Goal: Transaction & Acquisition: Purchase product/service

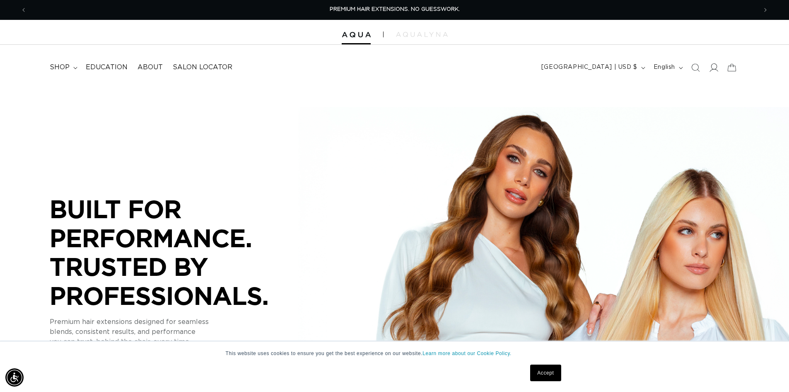
click at [716, 70] on icon at bounding box center [713, 67] width 9 height 9
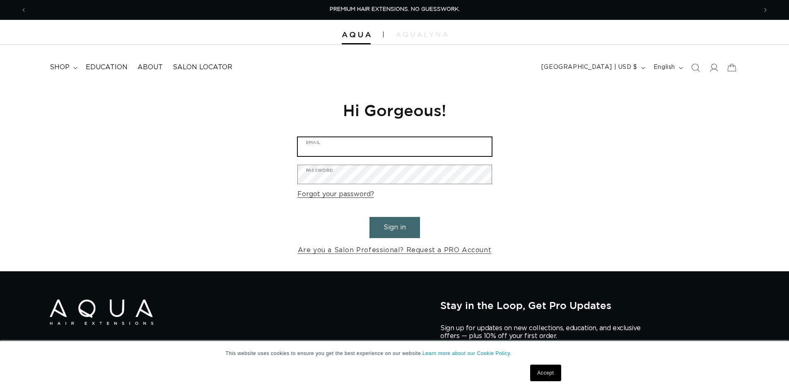
click at [391, 144] on input "Email" at bounding box center [395, 146] width 194 height 19
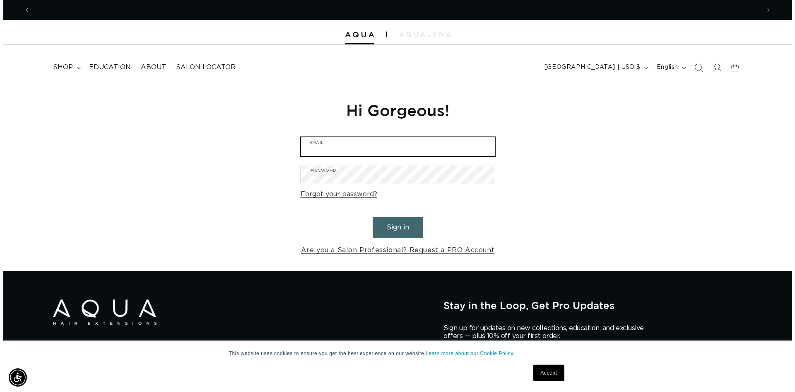
scroll to position [0, 730]
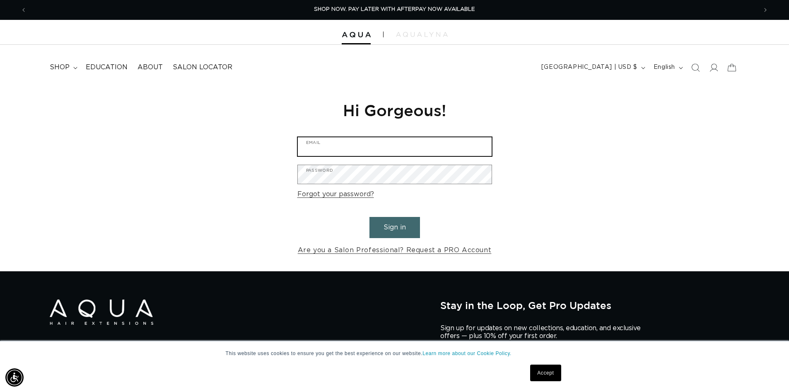
type input "info@touchupssalon.com"
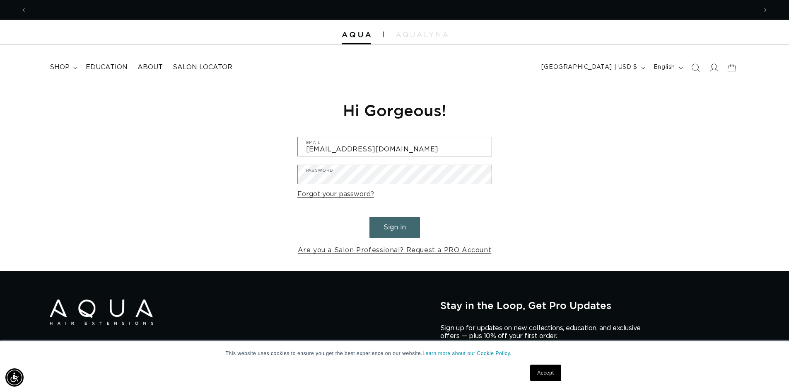
scroll to position [0, 0]
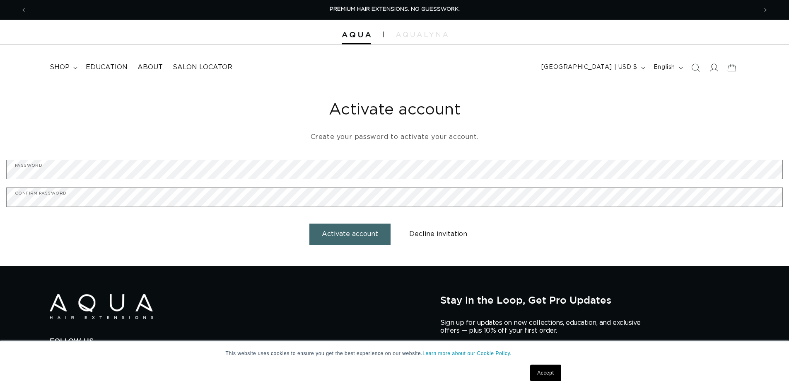
click at [205, 159] on div "Activate account Create your password to activate your account. Password Confir…" at bounding box center [394, 175] width 789 height 181
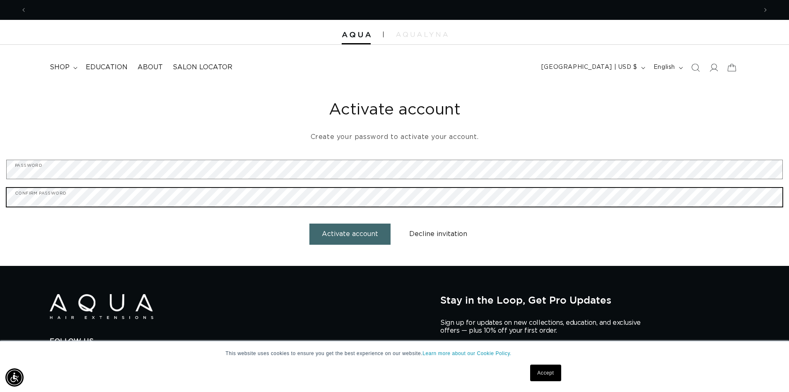
click at [309, 223] on button "Activate account" at bounding box center [349, 233] width 81 height 21
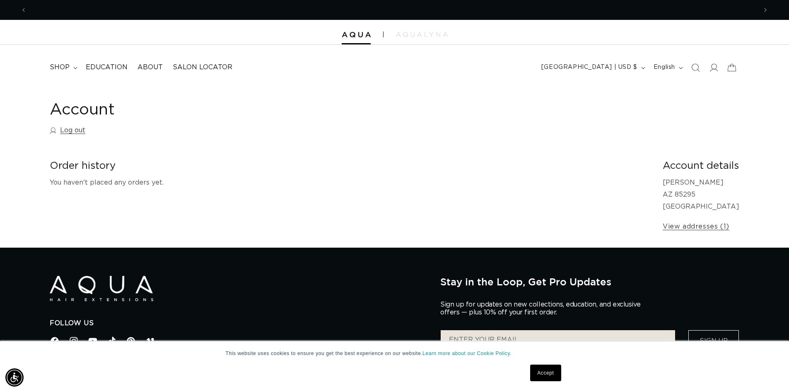
scroll to position [0, 730]
click at [713, 71] on icon at bounding box center [713, 67] width 9 height 9
click at [364, 35] on img at bounding box center [356, 35] width 29 height 6
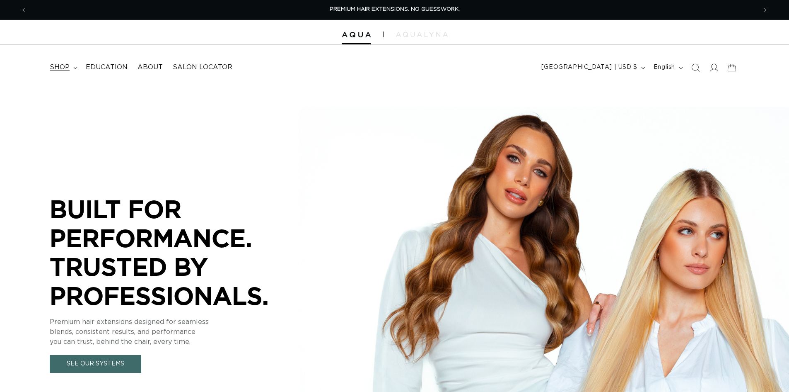
click at [55, 67] on span "shop" at bounding box center [60, 67] width 20 height 9
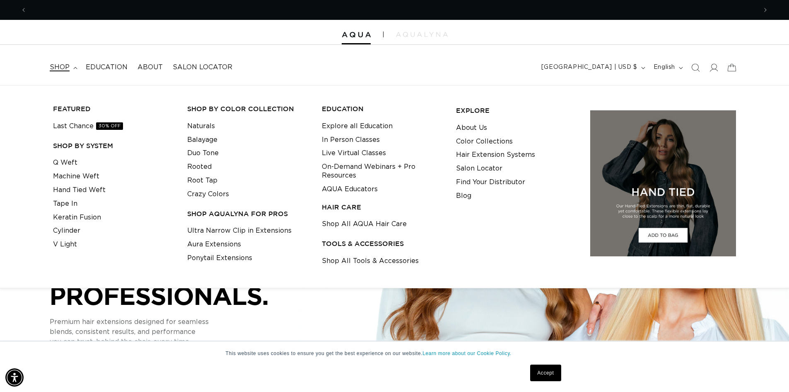
scroll to position [0, 730]
click at [61, 159] on link "Q Weft" at bounding box center [65, 163] width 24 height 14
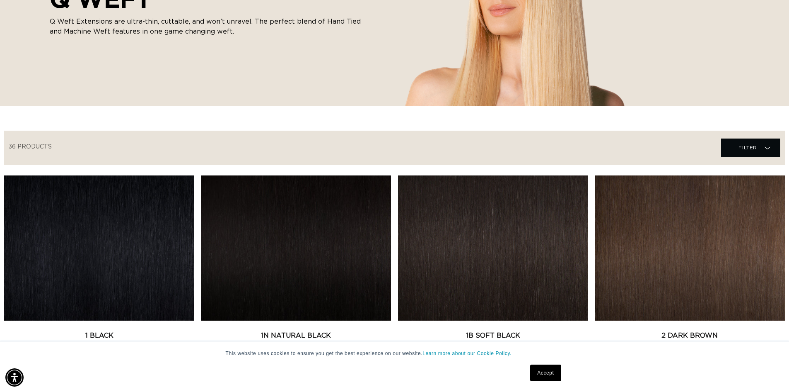
scroll to position [249, 0]
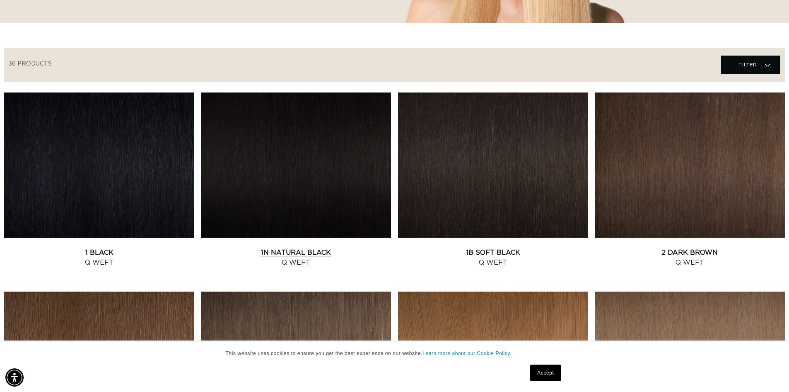
click at [298, 247] on link "1N Natural Black Q Weft" at bounding box center [296, 257] width 190 height 20
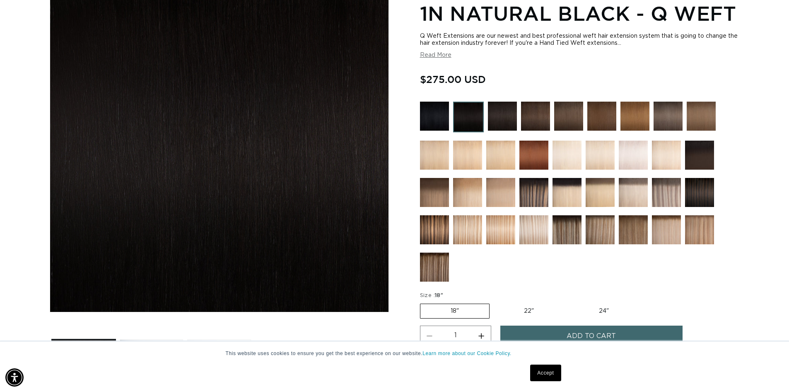
scroll to position [0, 1461]
click at [526, 309] on label "22" Variant sold out or unavailable" at bounding box center [529, 311] width 70 height 14
click at [494, 302] on input "22" Variant sold out or unavailable" at bounding box center [494, 302] width 0 height 0
radio input "true"
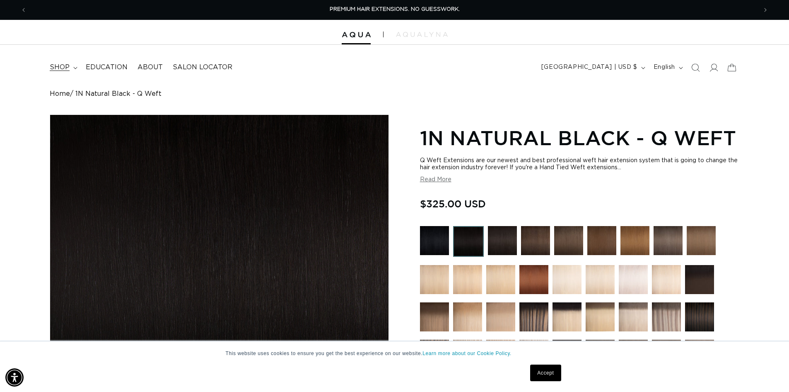
click at [70, 65] on summary "shop" at bounding box center [63, 67] width 36 height 19
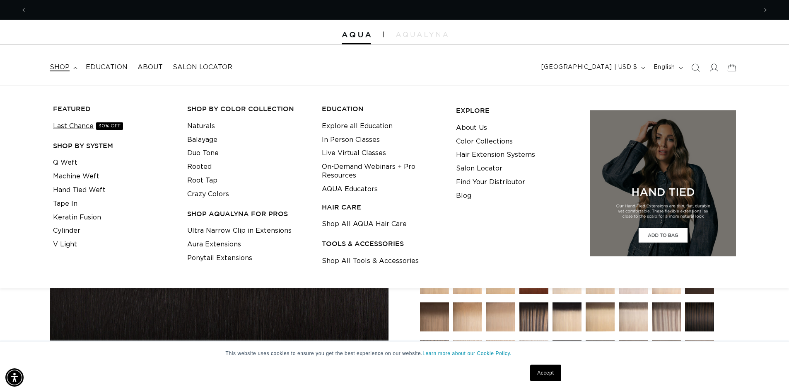
click at [92, 121] on link "Last Chance 30% OFF" at bounding box center [88, 126] width 70 height 14
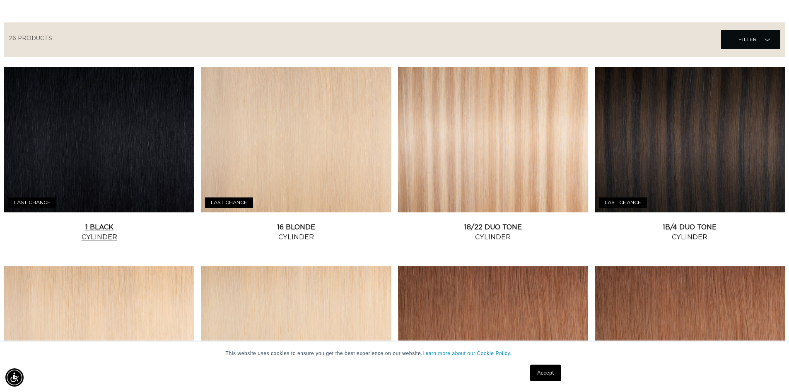
scroll to position [0, 1461]
click at [108, 222] on link "1 Black Cylinder" at bounding box center [99, 232] width 190 height 20
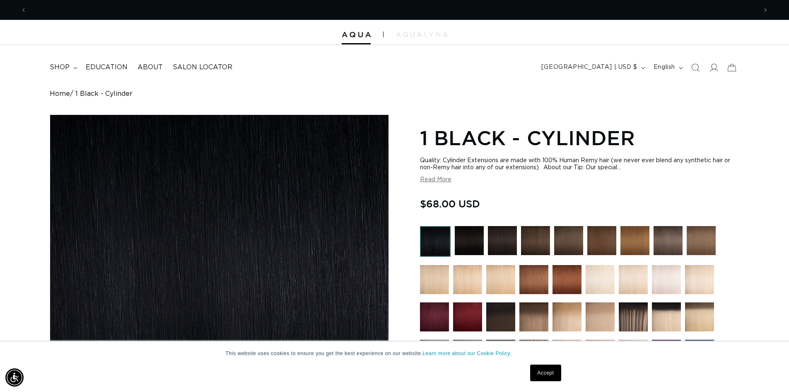
scroll to position [0, 1461]
click at [442, 181] on button "Read More" at bounding box center [435, 179] width 31 height 7
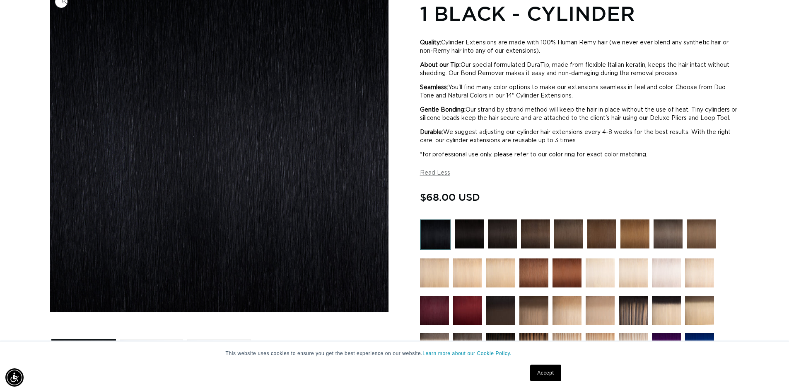
scroll to position [0, 0]
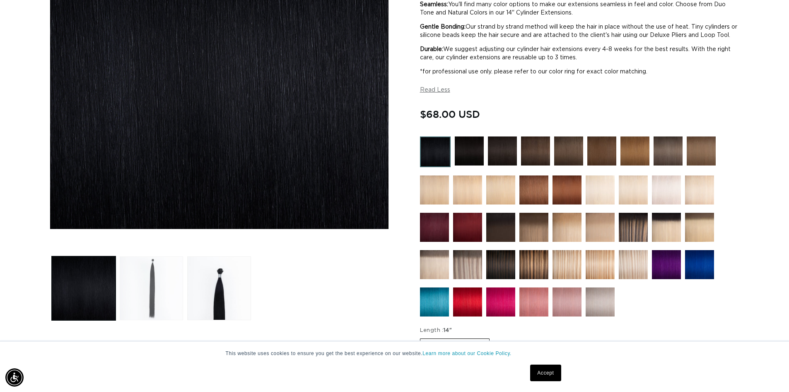
click at [157, 287] on button "Load image 2 in gallery view" at bounding box center [152, 288] width 64 height 64
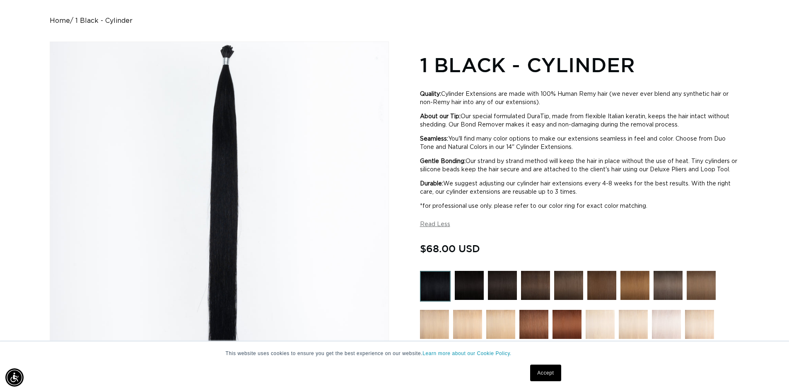
scroll to position [0, 1461]
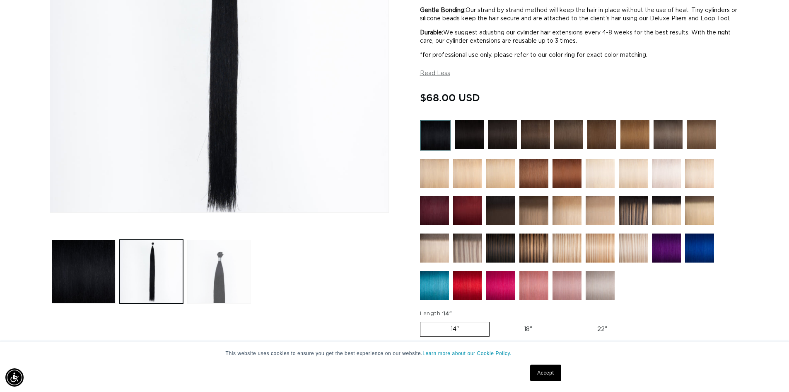
click at [211, 300] on button "Load image 3 in gallery view" at bounding box center [219, 271] width 64 height 64
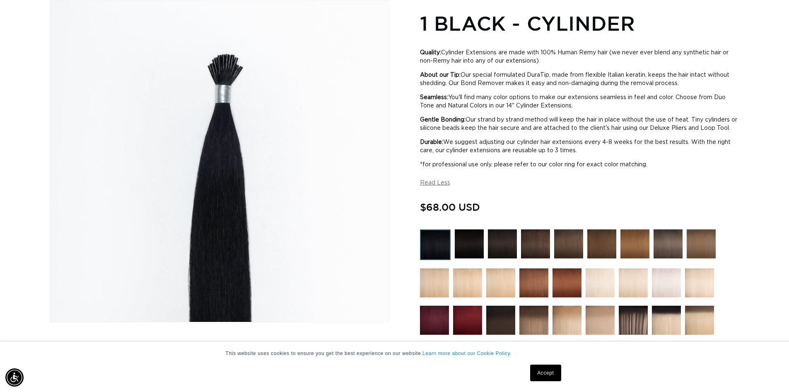
scroll to position [0, 0]
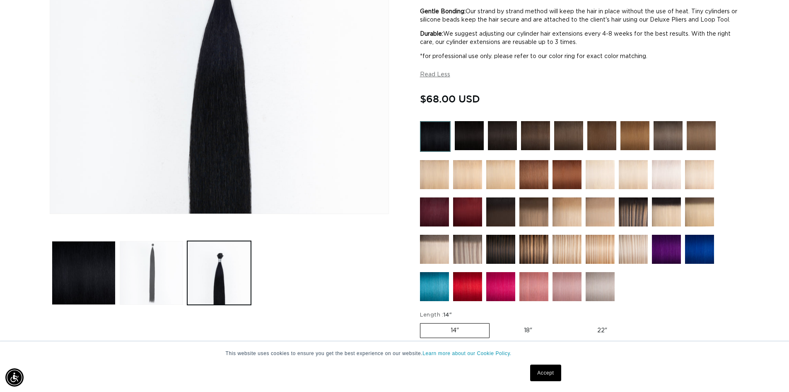
click at [158, 285] on button "Load image 2 in gallery view" at bounding box center [152, 273] width 64 height 64
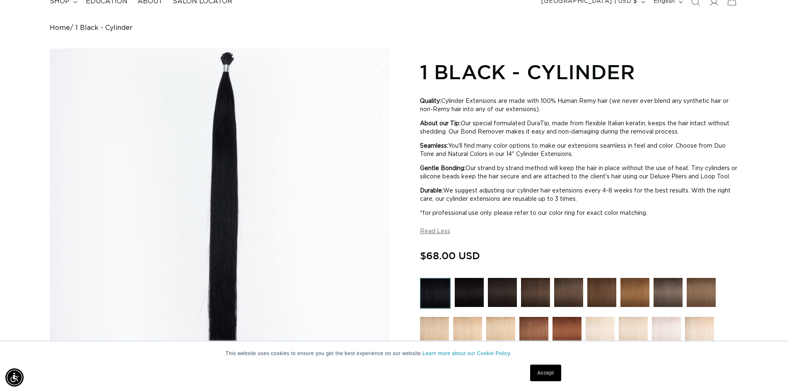
scroll to position [0, 730]
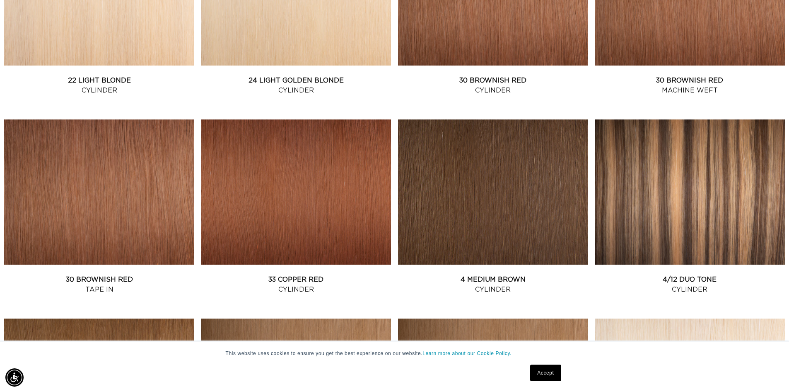
scroll to position [619, 0]
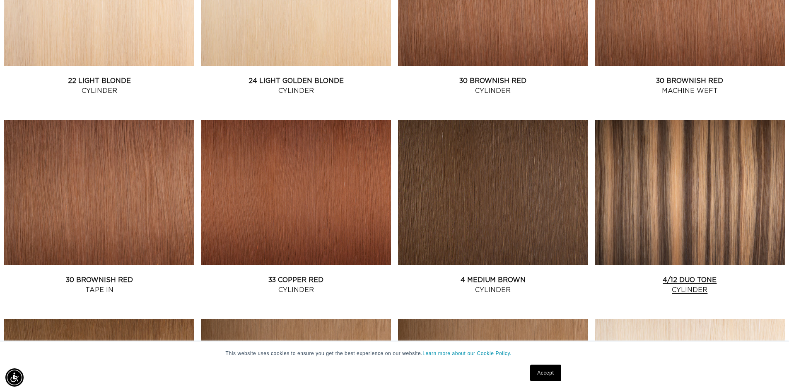
click at [676, 275] on link "4/12 Duo Tone Cylinder" at bounding box center [690, 285] width 190 height 20
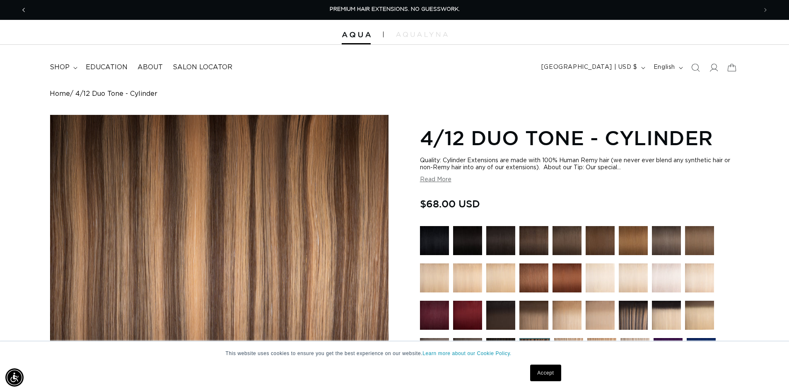
click at [23, 16] on button "Previous announcement" at bounding box center [24, 10] width 18 height 16
click at [58, 59] on summary "shop" at bounding box center [63, 67] width 36 height 19
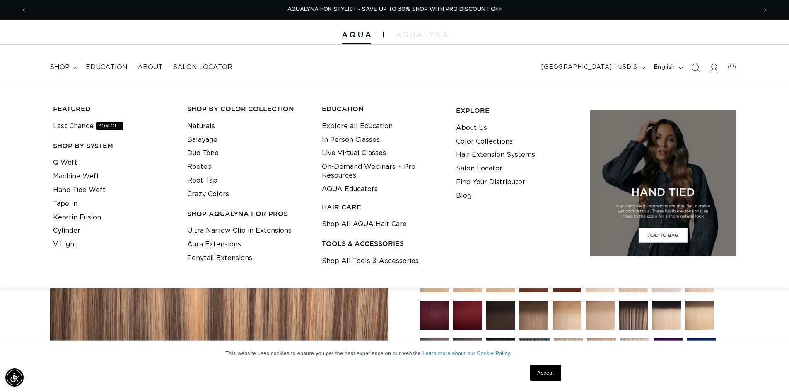
click at [98, 124] on span "30% OFF" at bounding box center [109, 125] width 27 height 7
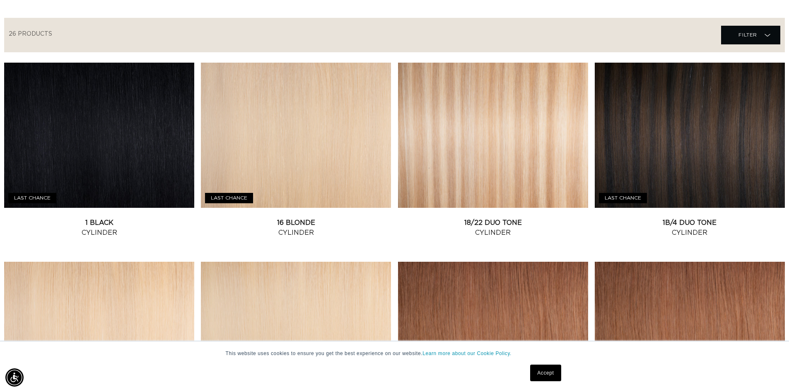
scroll to position [278, 0]
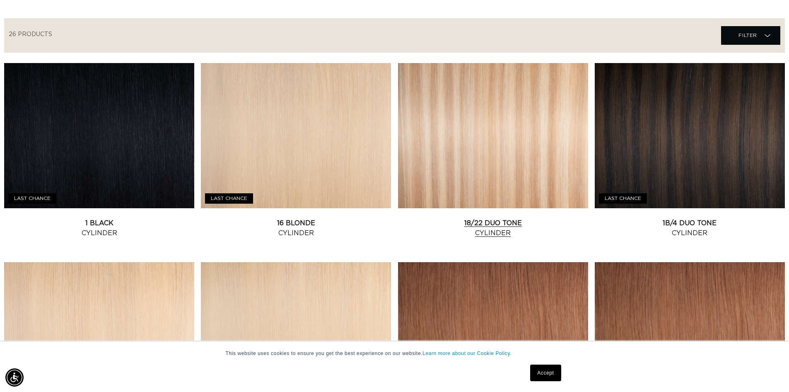
click at [509, 218] on link "18/22 Duo Tone Cylinder" at bounding box center [493, 228] width 190 height 20
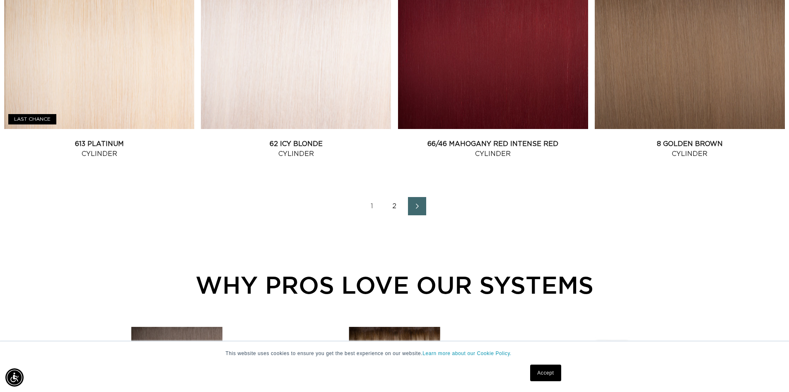
scroll to position [0, 0]
click at [417, 206] on icon "Next page" at bounding box center [417, 206] width 11 height 6
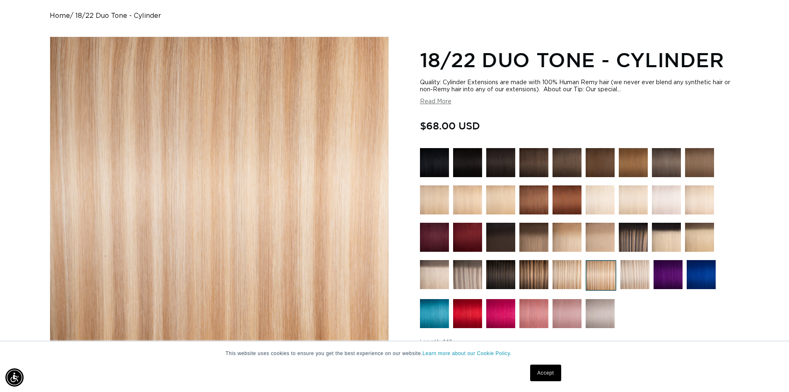
click at [465, 271] on img at bounding box center [467, 274] width 29 height 29
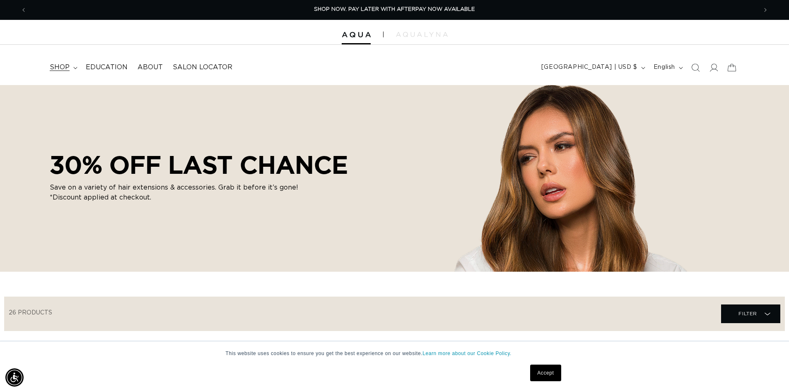
click at [66, 67] on span "shop" at bounding box center [60, 67] width 20 height 9
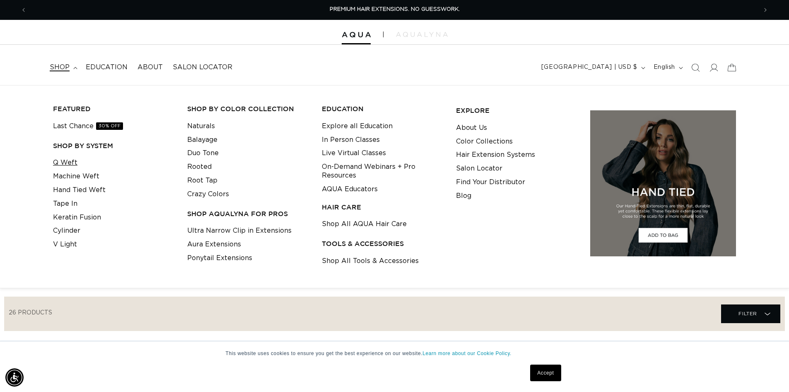
click at [73, 163] on link "Q Weft" at bounding box center [65, 163] width 24 height 14
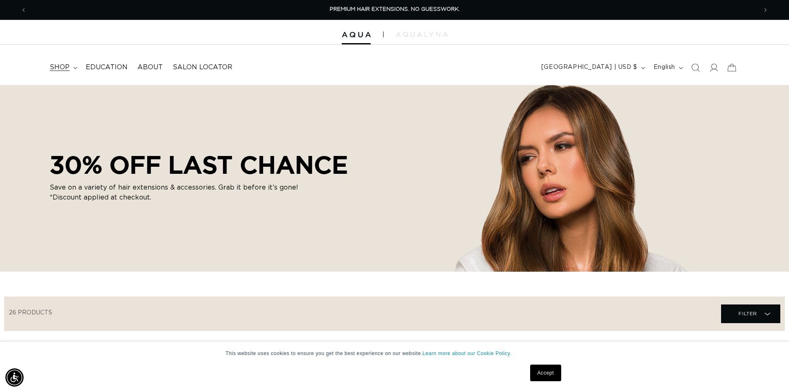
click at [62, 65] on span "shop" at bounding box center [60, 67] width 20 height 9
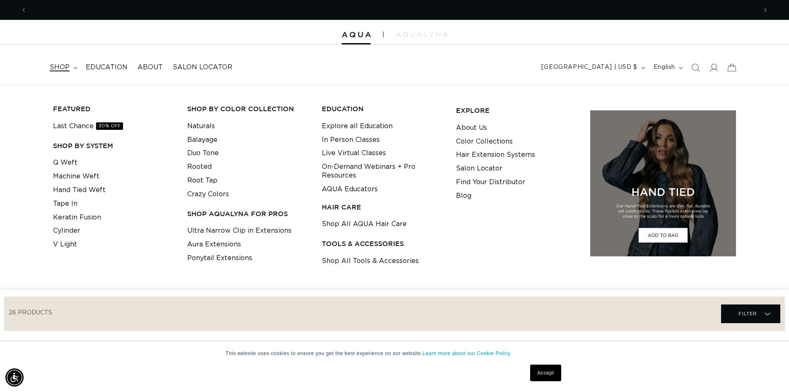
scroll to position [0, 730]
click at [91, 180] on link "Machine Weft" at bounding box center [76, 176] width 46 height 14
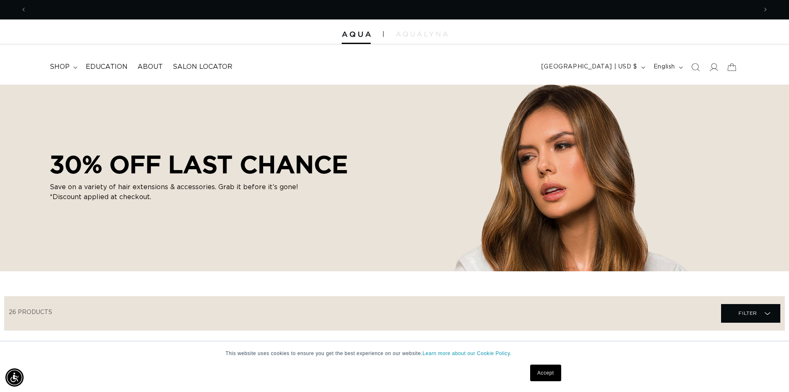
scroll to position [0, 0]
click at [64, 58] on summary "shop" at bounding box center [63, 67] width 36 height 19
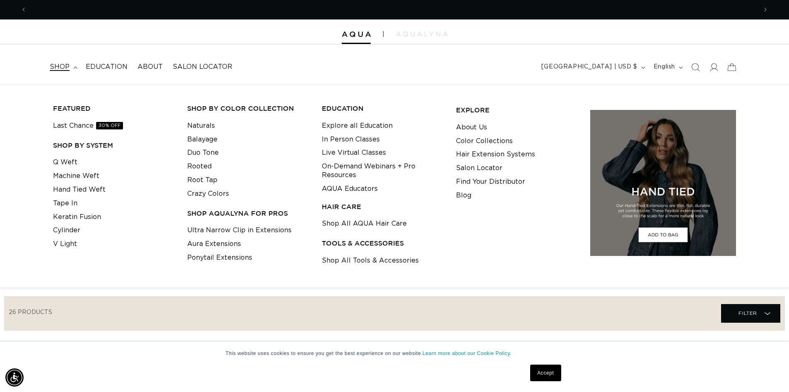
scroll to position [0, 730]
click at [78, 192] on link "Hand Tied Weft" at bounding box center [79, 190] width 53 height 14
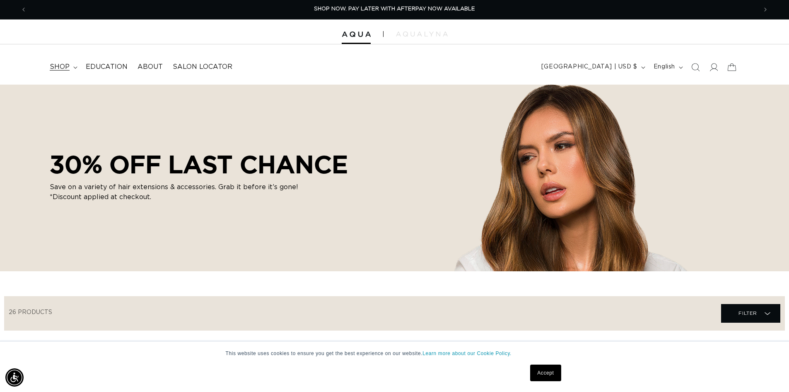
click at [60, 60] on summary "shop" at bounding box center [63, 67] width 36 height 19
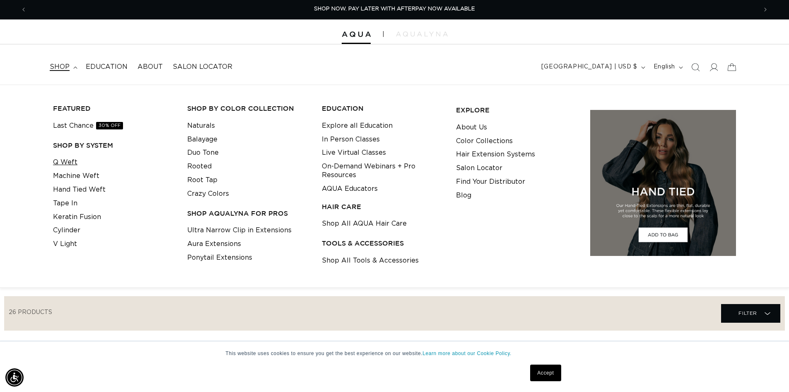
click at [67, 160] on link "Q Weft" at bounding box center [65, 162] width 24 height 14
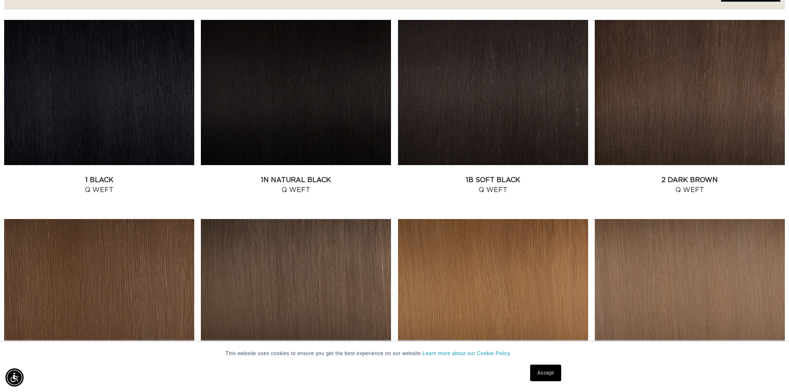
scroll to position [326, 0]
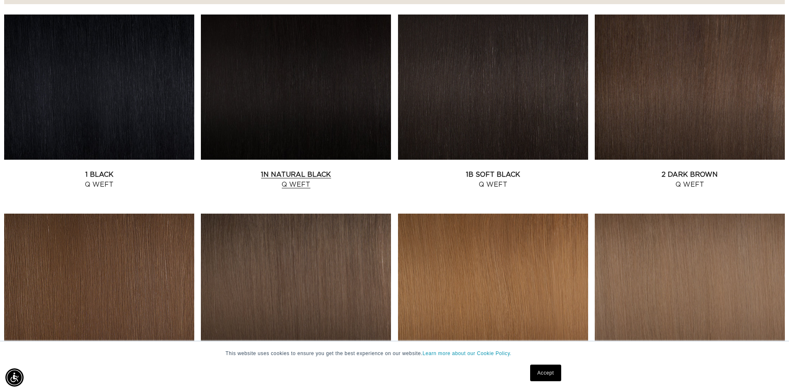
click at [295, 181] on link "1N Natural Black Q Weft" at bounding box center [296, 179] width 190 height 20
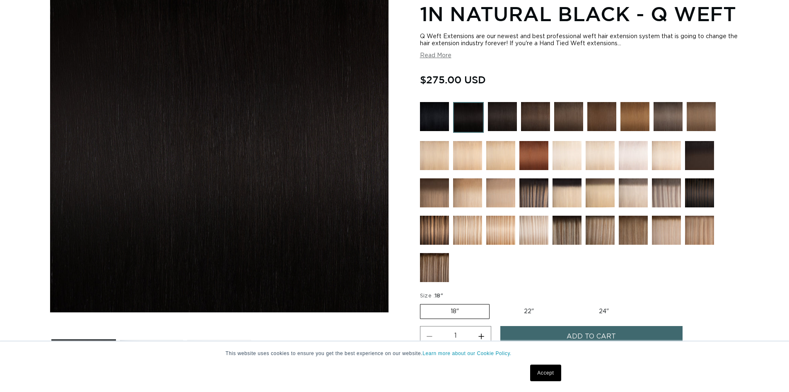
scroll to position [125, 0]
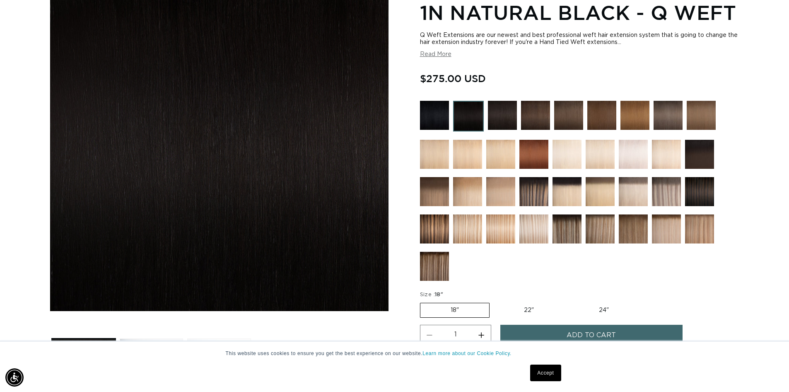
click at [444, 57] on button "Read More" at bounding box center [435, 54] width 31 height 7
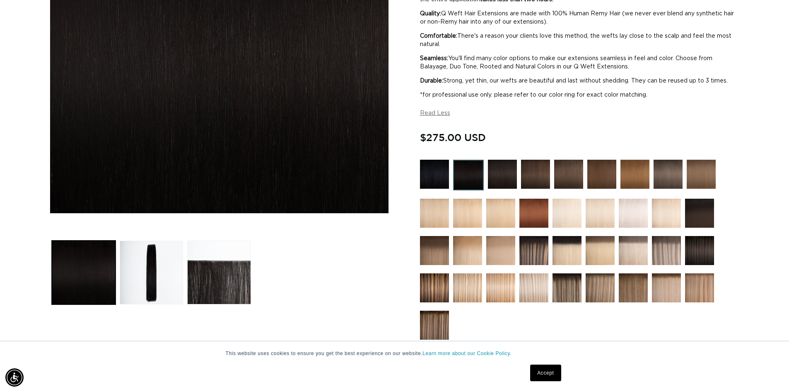
scroll to position [0, 0]
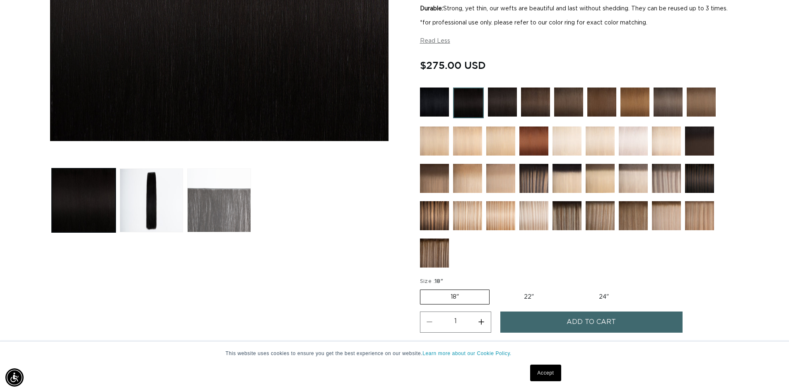
click at [222, 205] on button "Load image 3 in gallery view" at bounding box center [219, 200] width 64 height 64
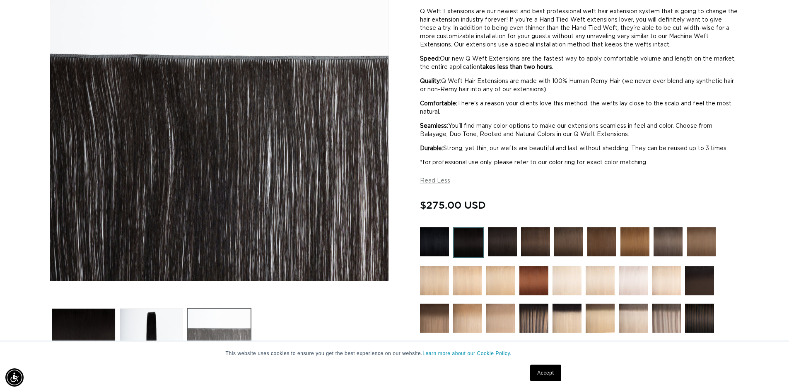
scroll to position [0, 1461]
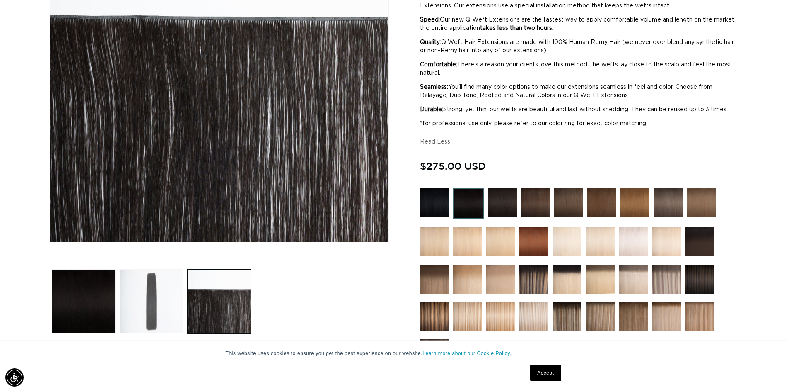
click at [151, 302] on button "Load image 2 in gallery view" at bounding box center [152, 301] width 64 height 64
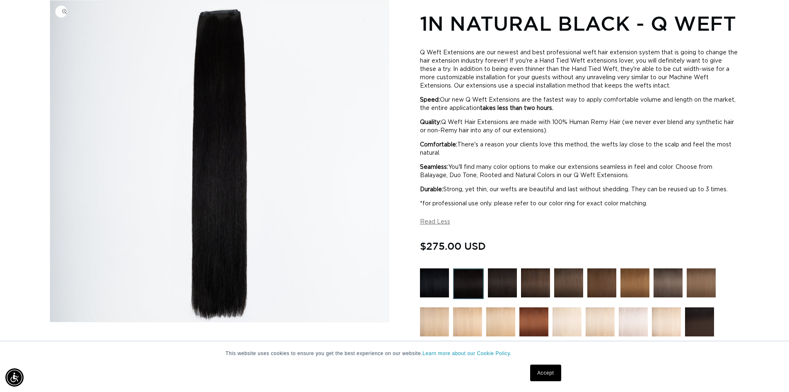
click at [97, 306] on img "Gallery Viewer" at bounding box center [219, 160] width 338 height 321
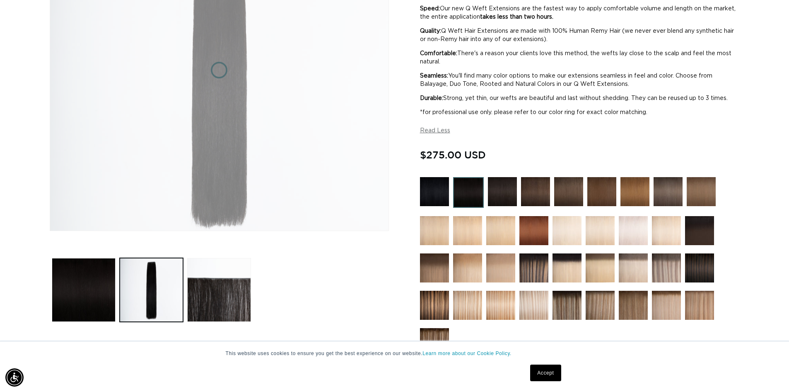
scroll to position [220, 0]
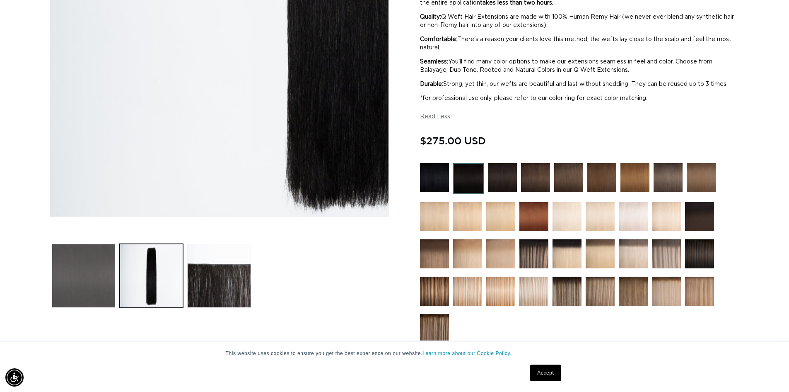
click at [92, 282] on button "Load image 1 in gallery view" at bounding box center [84, 276] width 64 height 64
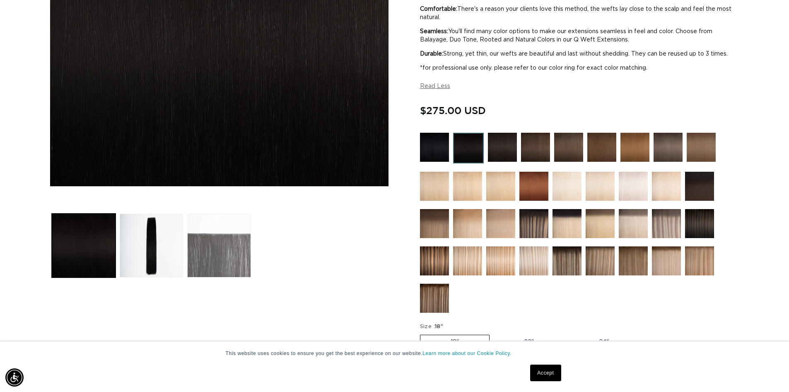
click at [223, 253] on button "Load image 3 in gallery view" at bounding box center [219, 245] width 64 height 64
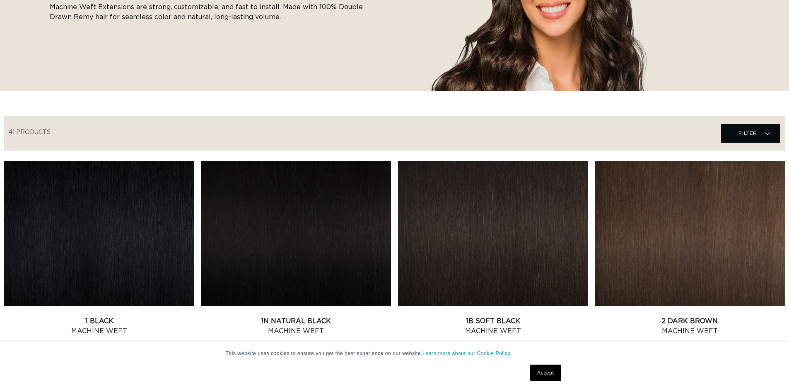
scroll to position [214, 0]
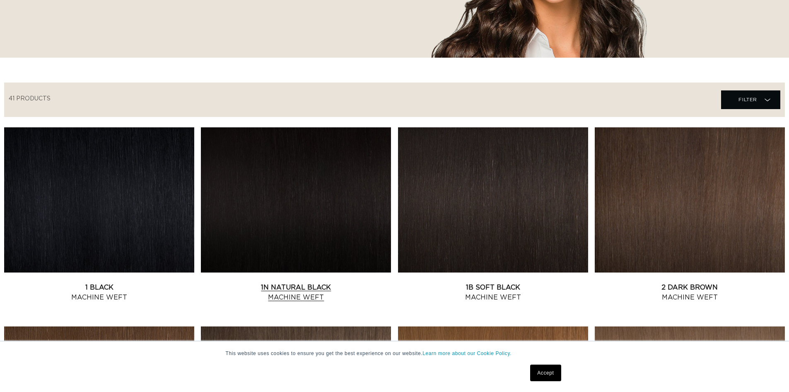
click at [316, 282] on link "1N Natural Black Machine Weft" at bounding box center [296, 292] width 190 height 20
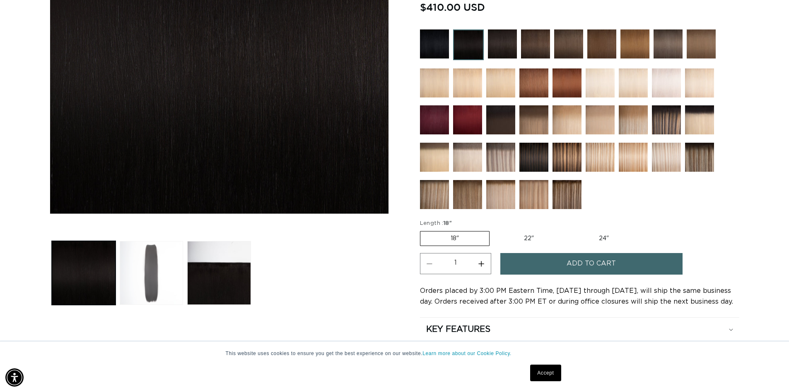
click at [147, 257] on button "Load image 2 in gallery view" at bounding box center [152, 273] width 64 height 64
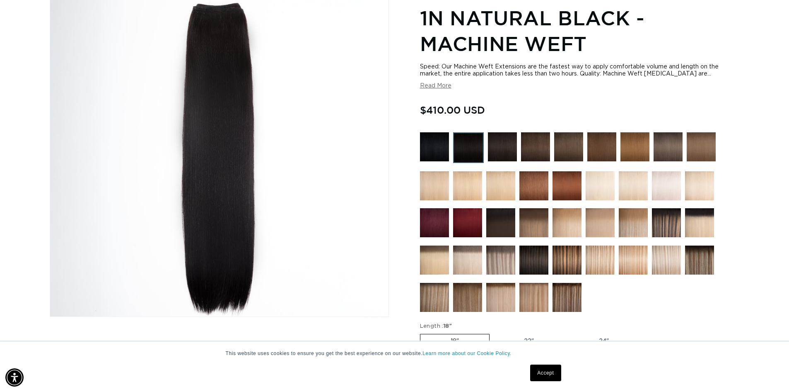
scroll to position [0, 1461]
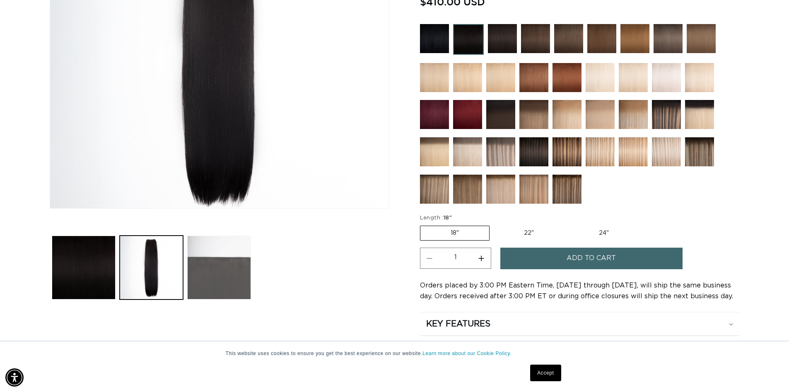
click at [213, 269] on button "Load image 3 in gallery view" at bounding box center [219, 267] width 64 height 64
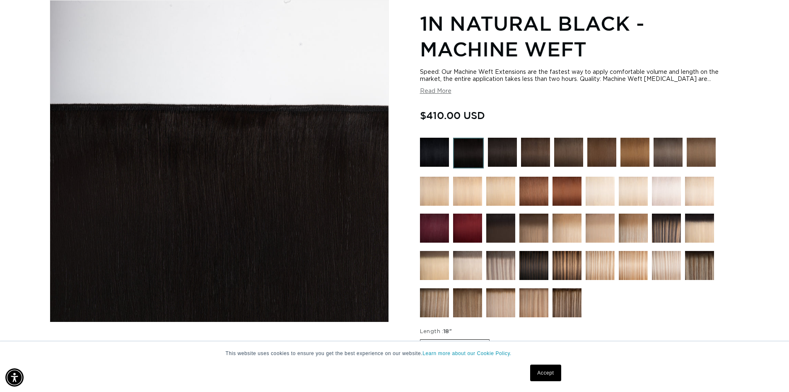
scroll to position [115, 0]
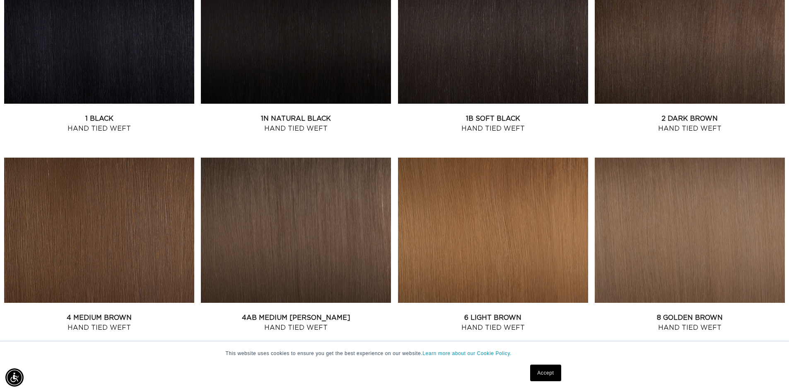
scroll to position [372, 0]
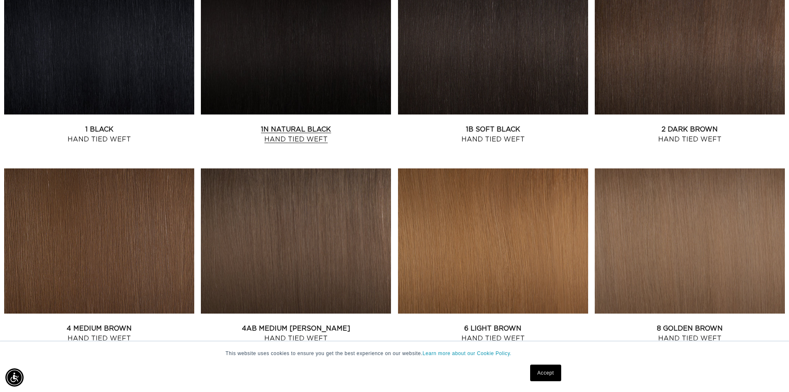
click at [258, 124] on link "1N Natural Black Hand Tied Weft" at bounding box center [296, 134] width 190 height 20
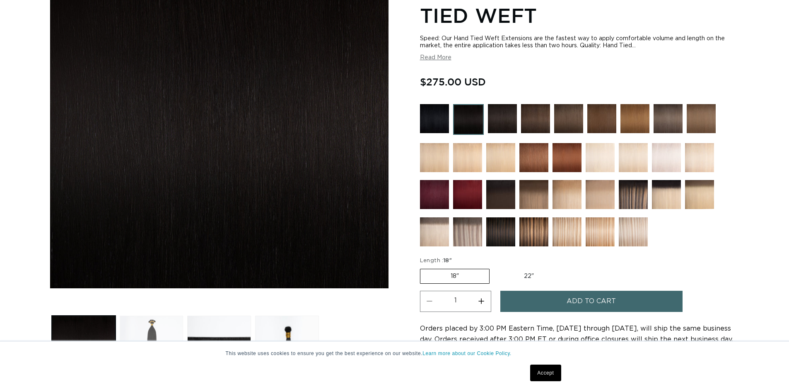
click at [153, 335] on button "Load image 2 in gallery view" at bounding box center [152, 347] width 64 height 64
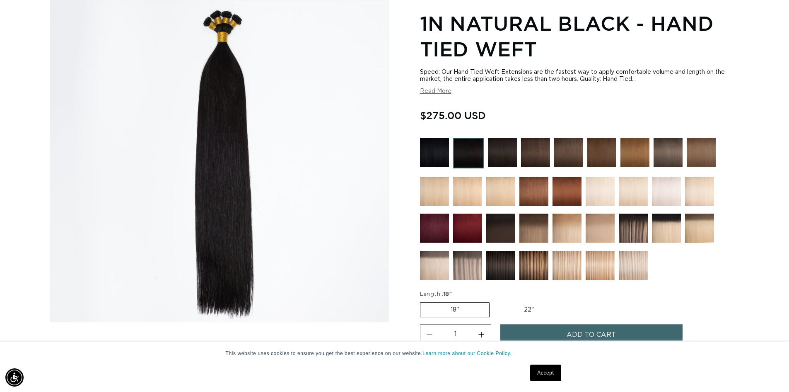
scroll to position [0, 730]
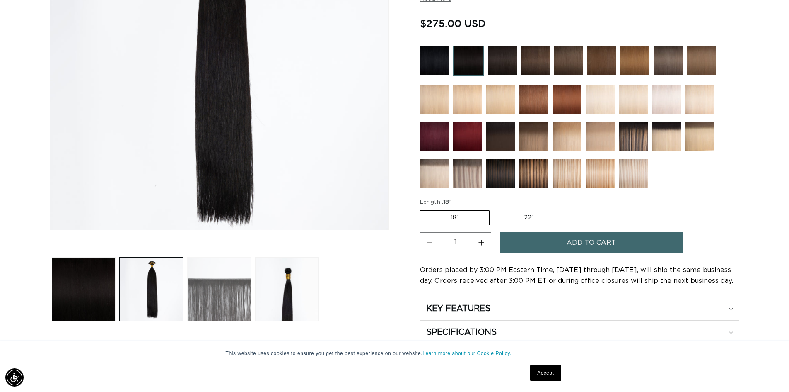
click at [229, 289] on button "Load image 3 in gallery view" at bounding box center [219, 289] width 64 height 64
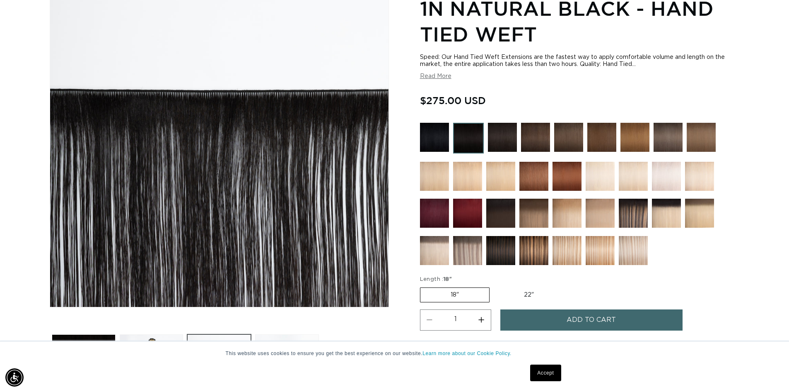
scroll to position [114, 0]
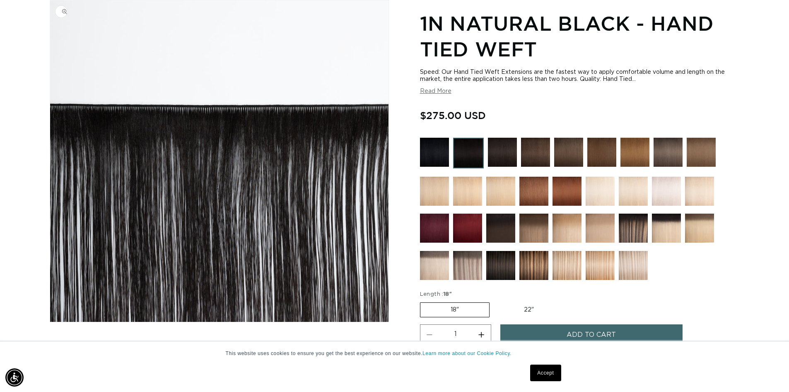
click at [288, 275] on img "Gallery Viewer" at bounding box center [219, 160] width 338 height 321
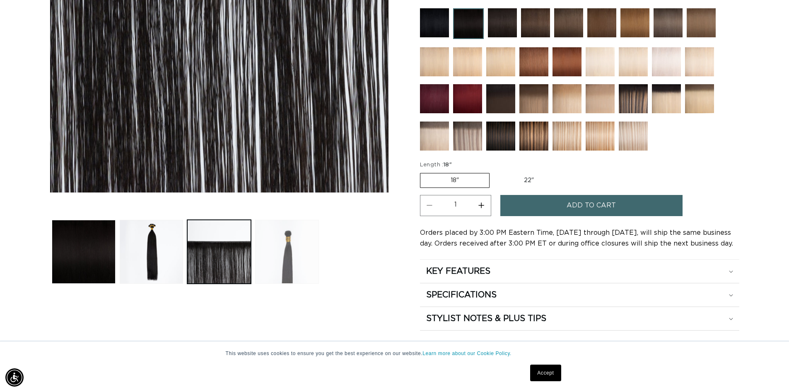
click at [290, 270] on button "Load image 4 in gallery view" at bounding box center [287, 252] width 64 height 64
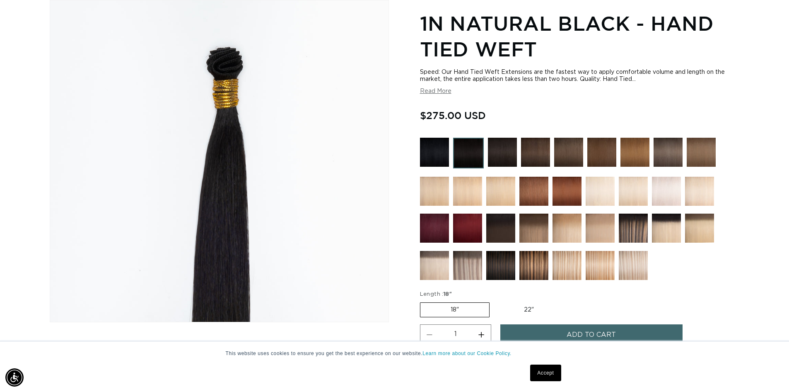
scroll to position [0, 0]
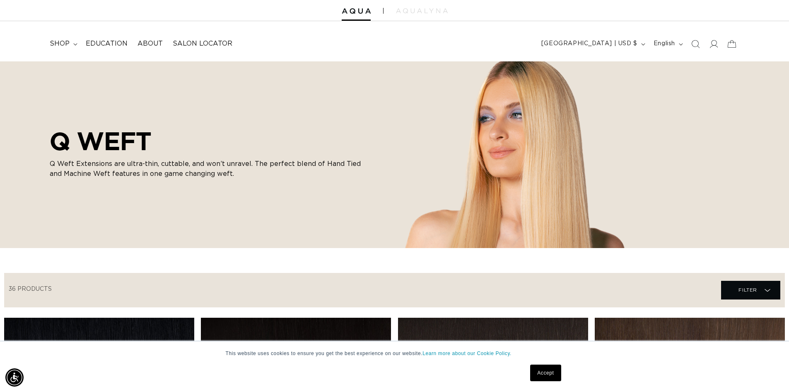
scroll to position [6, 0]
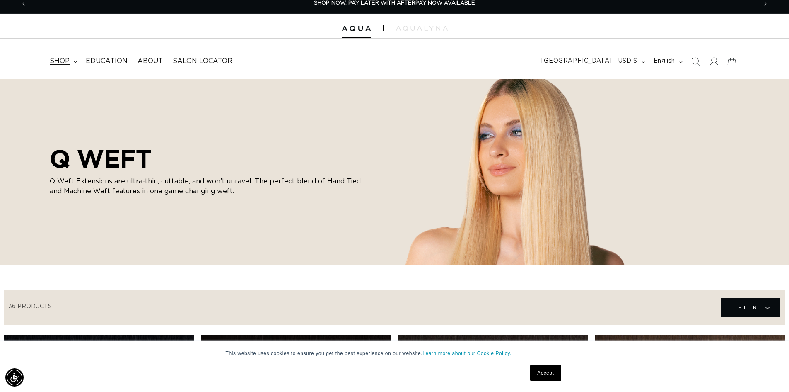
click at [58, 58] on span "shop" at bounding box center [60, 61] width 20 height 9
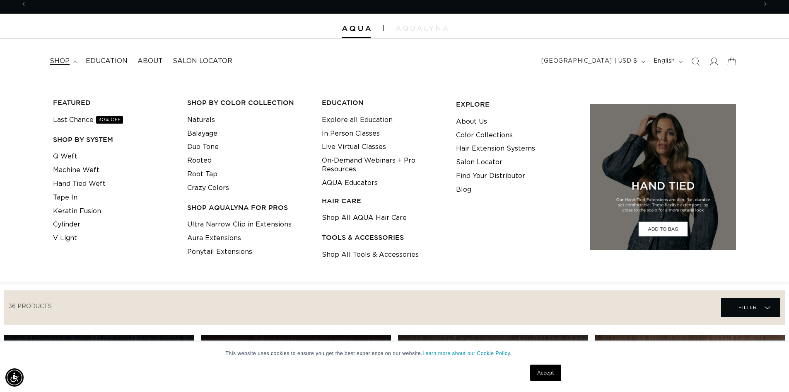
scroll to position [0, 1461]
click at [81, 120] on link "Last Chance 30% OFF" at bounding box center [88, 120] width 70 height 14
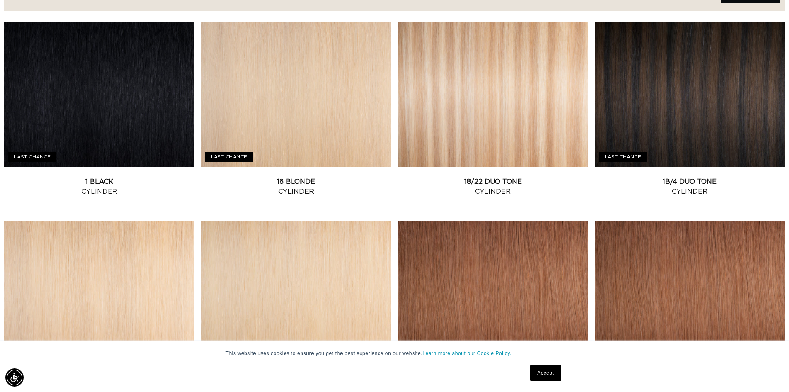
scroll to position [292, 0]
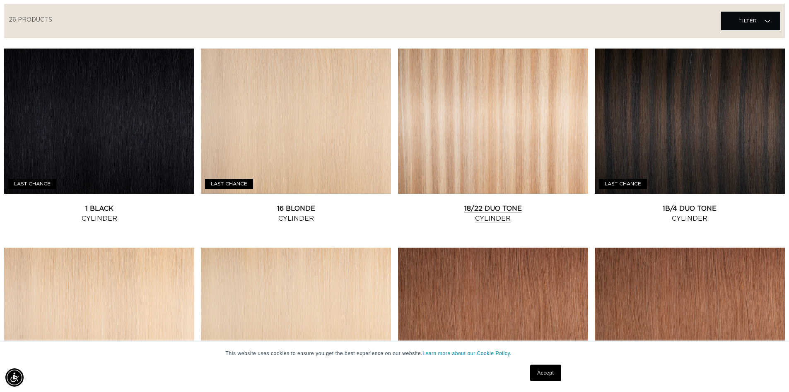
click at [491, 203] on link "18/22 Duo Tone Cylinder" at bounding box center [493, 213] width 190 height 20
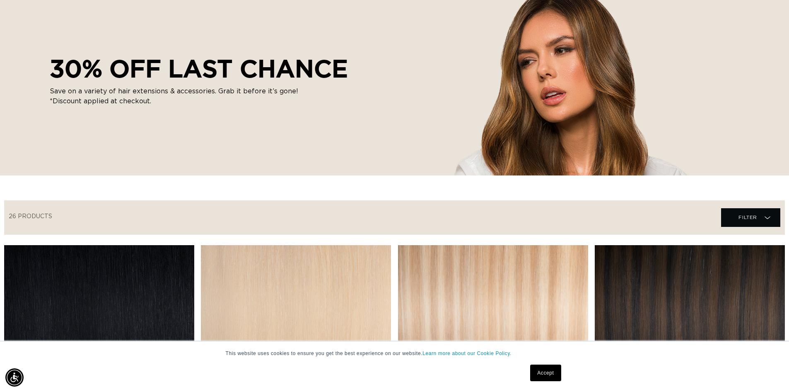
scroll to position [0, 0]
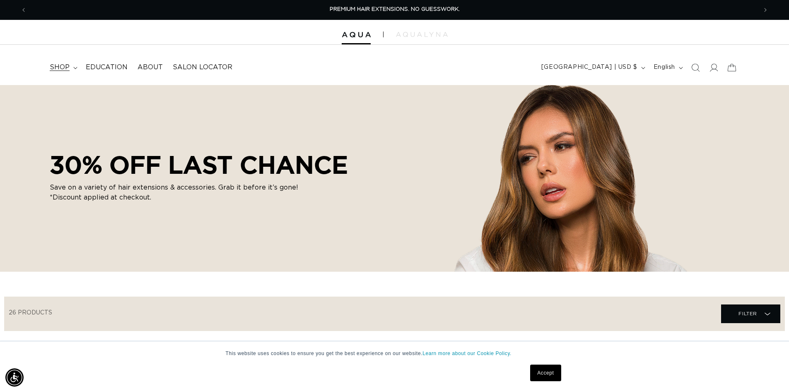
click at [61, 63] on span "shop" at bounding box center [60, 67] width 20 height 9
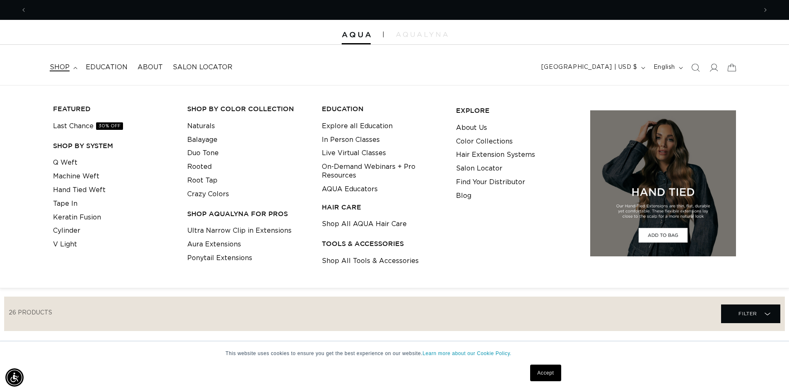
scroll to position [0, 1461]
click at [255, 229] on link "Ultra Narrow Clip in Extensions" at bounding box center [239, 231] width 104 height 14
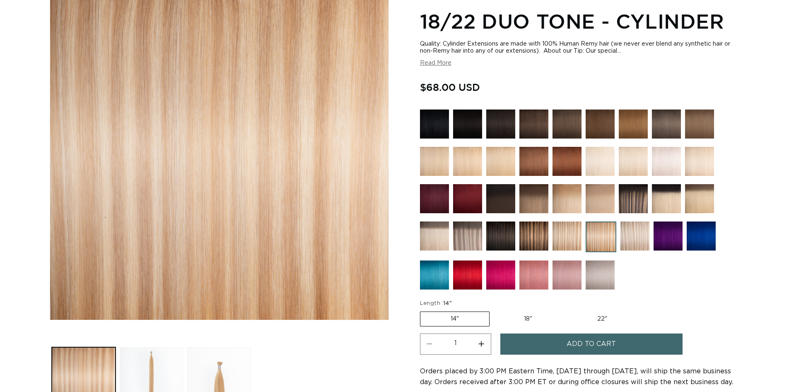
scroll to position [116, 0]
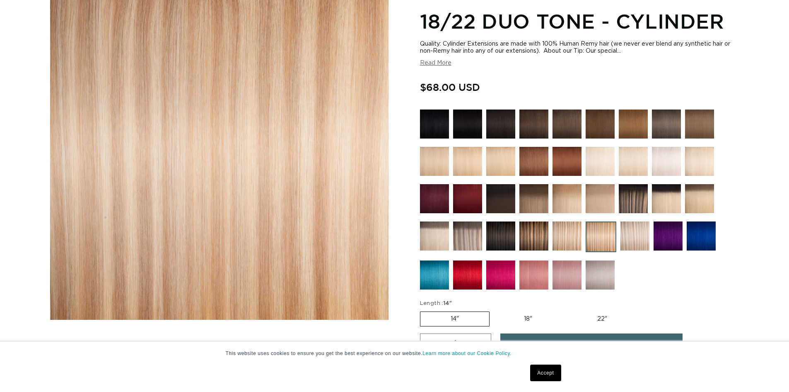
click at [148, 370] on div "This website uses cookies to ensure you get the best experience on our website.…" at bounding box center [394, 366] width 789 height 51
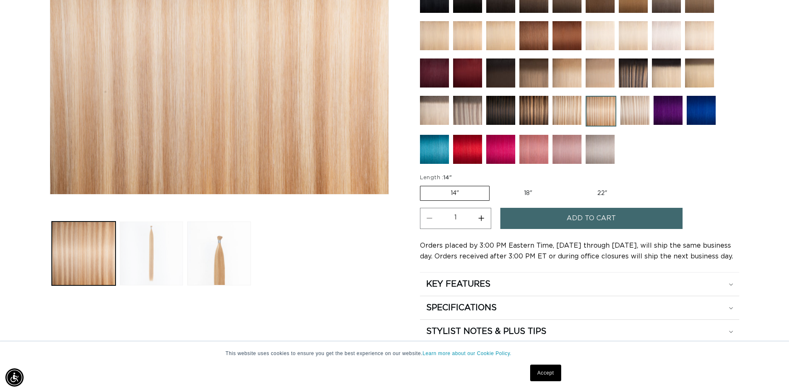
click at [165, 255] on button "Load image 2 in gallery view" at bounding box center [152, 253] width 64 height 64
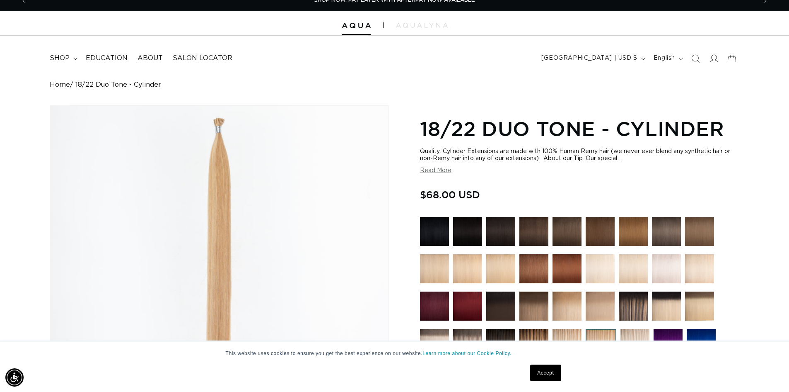
scroll to position [2, 0]
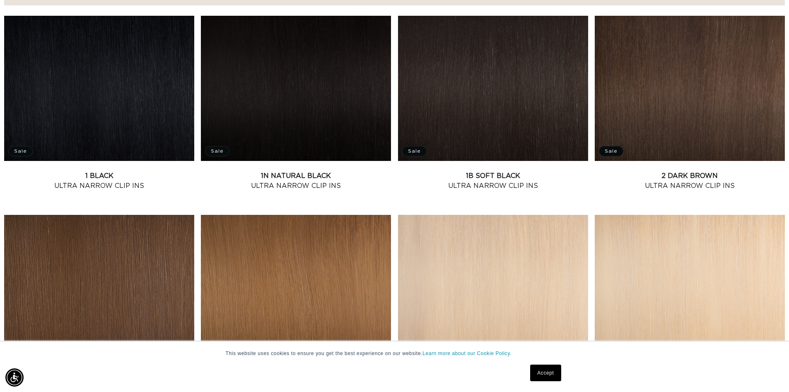
scroll to position [331, 0]
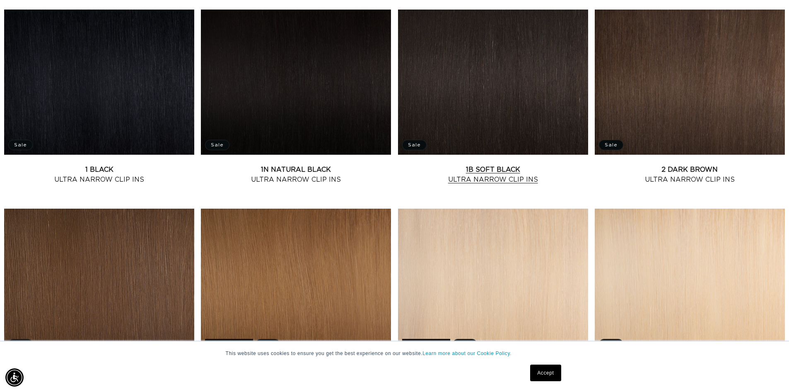
click at [508, 164] on link "1B Soft Black Ultra Narrow Clip Ins" at bounding box center [493, 174] width 190 height 20
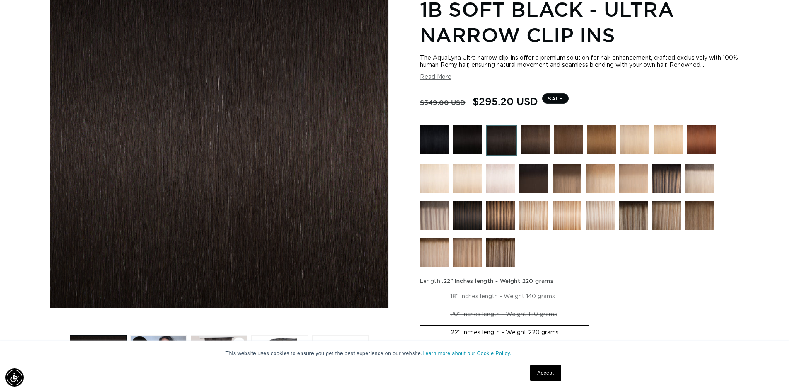
scroll to position [0, 1461]
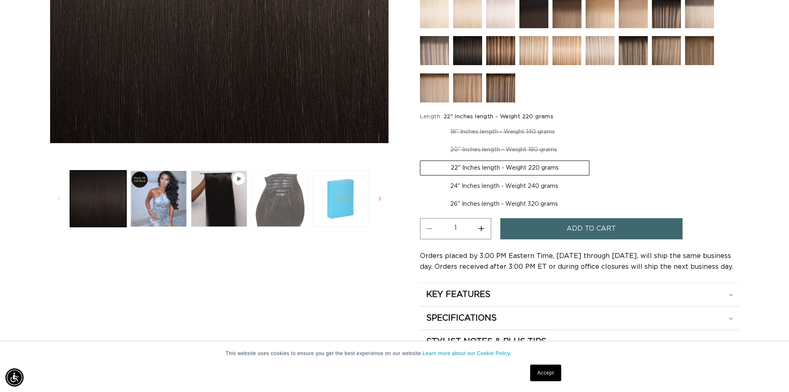
click at [283, 200] on button "Load image 3 in gallery view" at bounding box center [279, 198] width 56 height 56
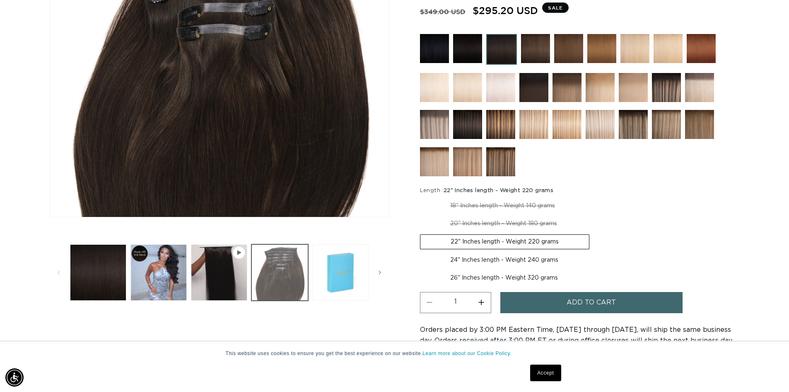
scroll to position [220, 0]
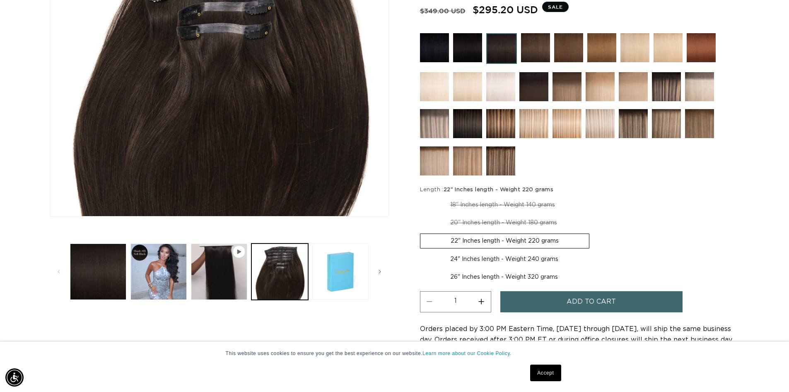
click at [447, 206] on label "18" Inches length - Weight 140 grams Variant sold out or unavailable" at bounding box center [502, 205] width 165 height 14
click at [423, 196] on input "18" Inches length - Weight 140 grams Variant sold out or unavailable" at bounding box center [422, 196] width 0 height 0
radio input "true"
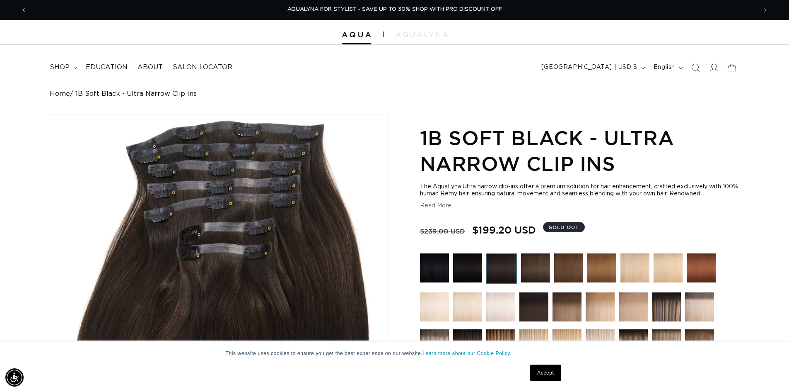
click at [23, 7] on icon "Previous announcement" at bounding box center [23, 9] width 3 height 9
